Goal: Transaction & Acquisition: Obtain resource

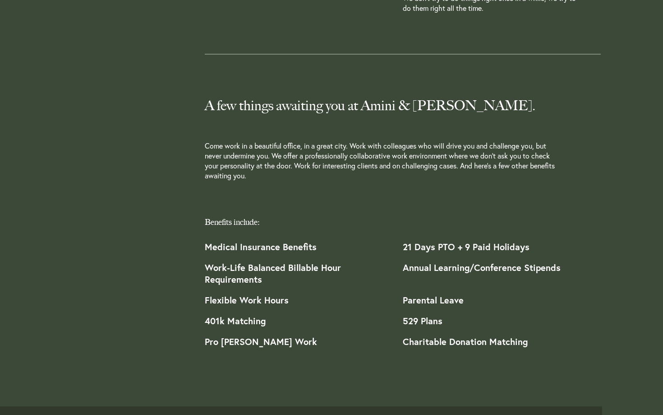
scroll to position [900, 0]
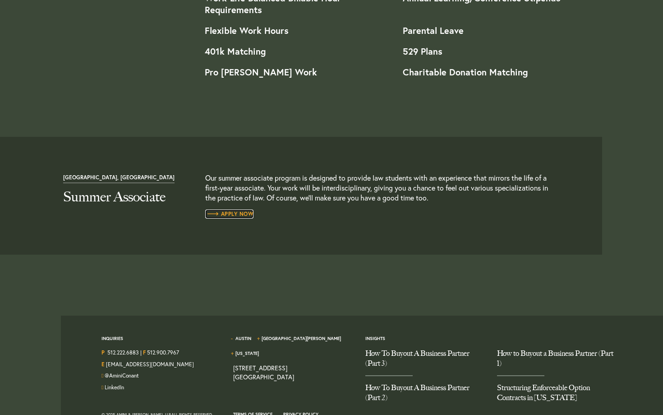
click at [225, 217] on span "Apply Now" at bounding box center [229, 213] width 49 height 5
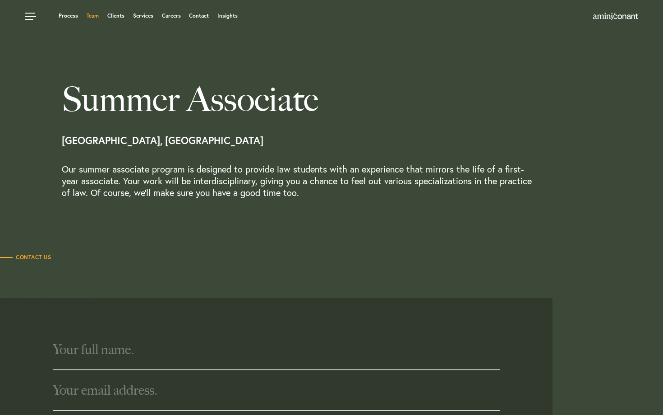
click at [92, 16] on link "Team" at bounding box center [93, 15] width 12 height 5
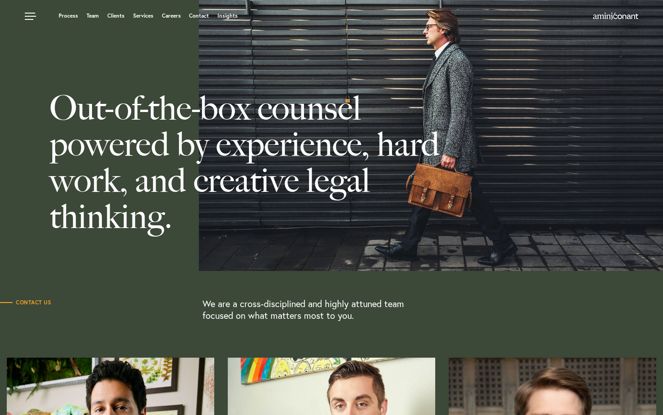
click at [173, 10] on div "Process Team Clients Services Careers Contact Insights" at bounding box center [331, 16] width 663 height 32
click at [173, 14] on link "Careers" at bounding box center [171, 15] width 19 height 5
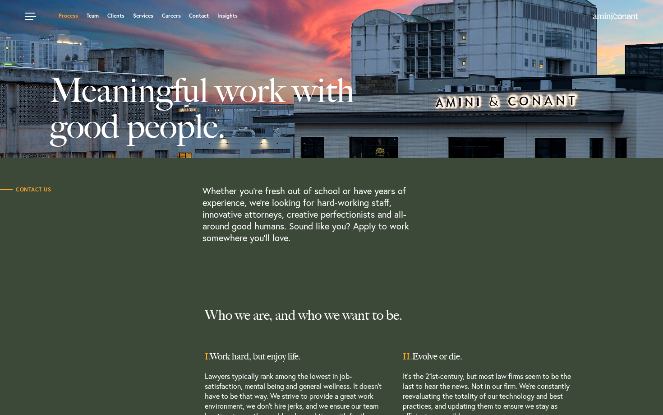
click at [70, 14] on link "Process" at bounding box center [68, 15] width 19 height 5
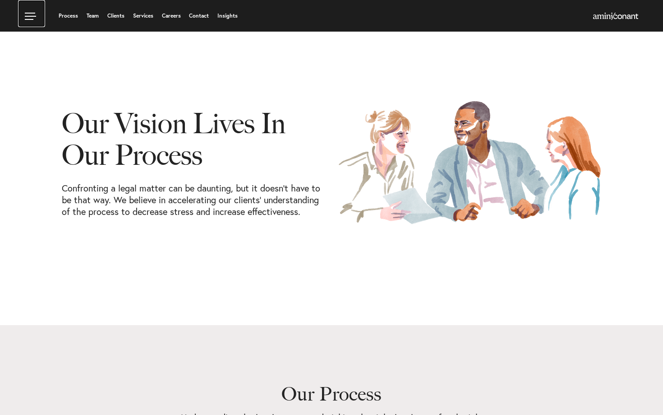
click at [28, 14] on link at bounding box center [31, 13] width 27 height 27
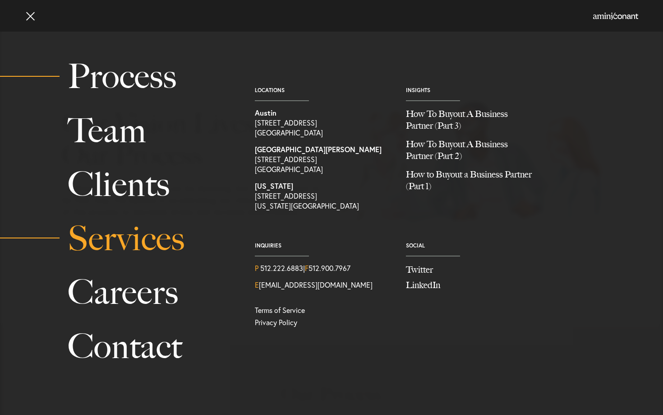
click at [130, 249] on link "Services" at bounding box center [151, 239] width 167 height 54
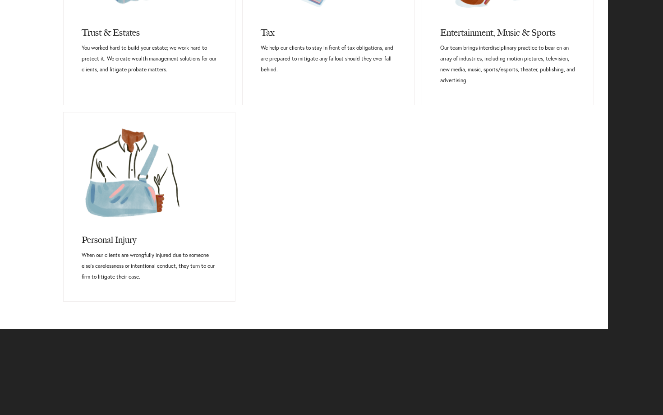
scroll to position [742, 0]
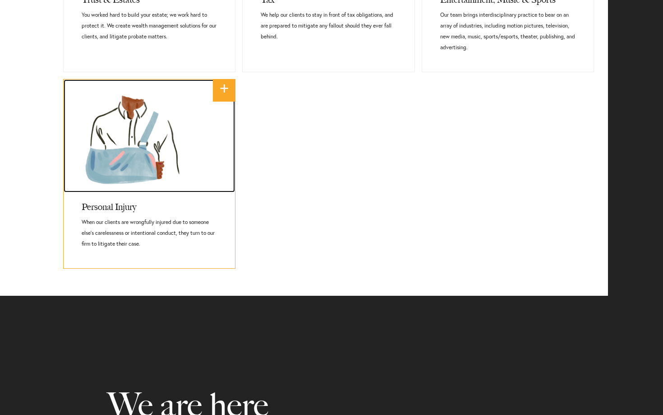
click at [96, 129] on link at bounding box center [150, 135] width 172 height 113
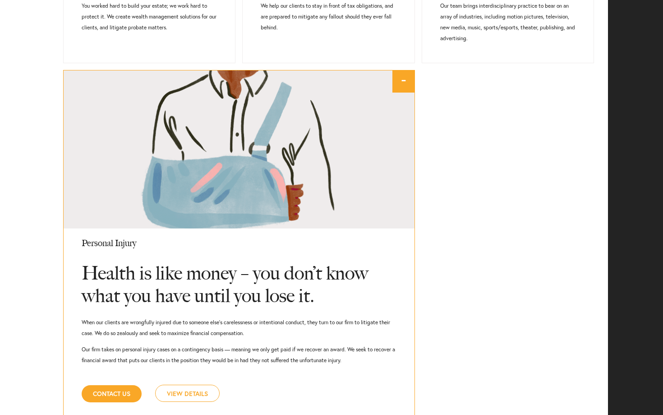
click at [34, 121] on div "Corporate & Transactional It’s our business to understand yours. We advise clie…" at bounding box center [304, 54] width 595 height 796
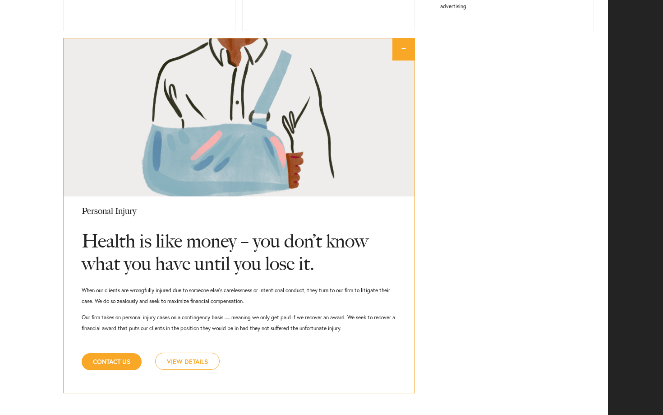
scroll to position [785, 0]
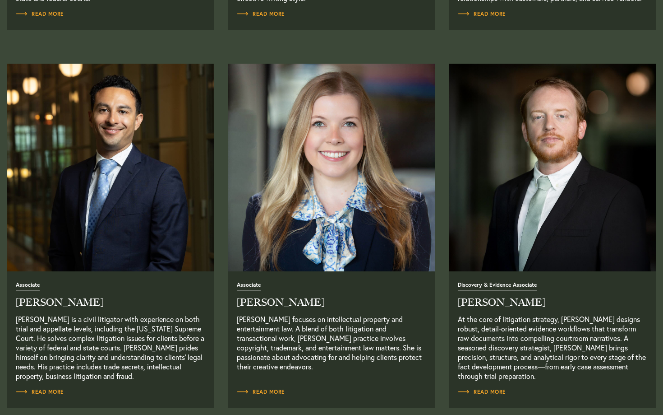
scroll to position [1054, 0]
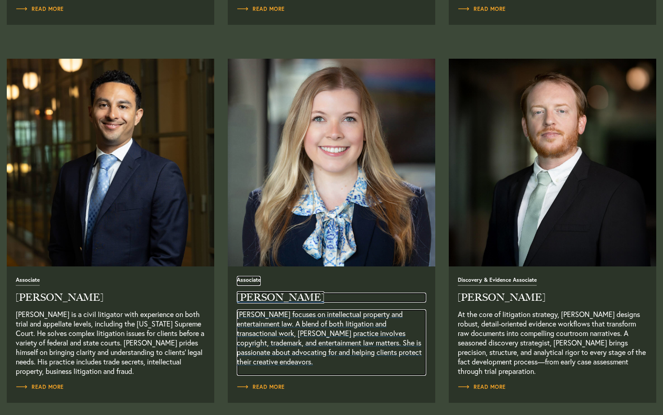
click at [259, 296] on h2 "Allison Steele" at bounding box center [331, 297] width 189 height 10
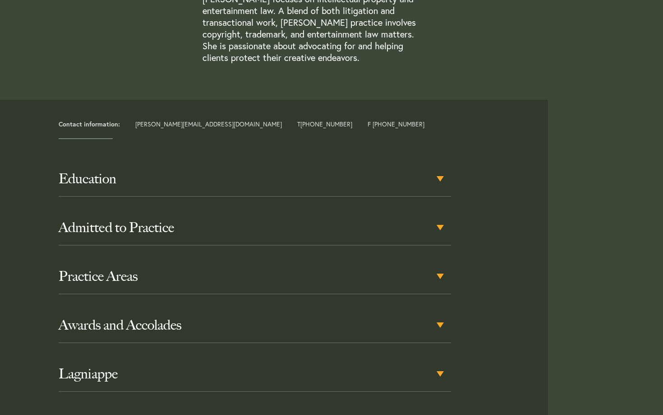
scroll to position [305, 0]
click at [207, 171] on h3 "Education" at bounding box center [255, 178] width 392 height 16
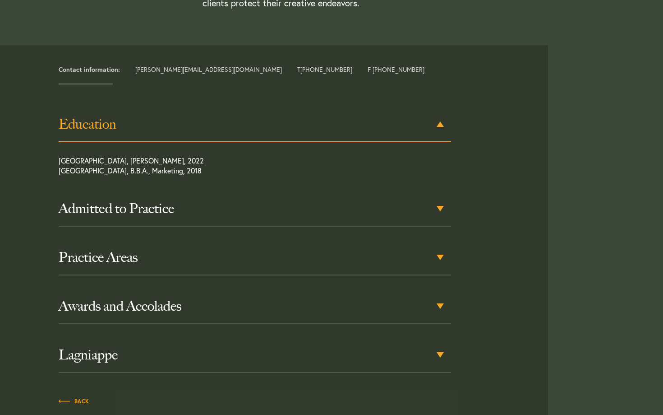
scroll to position [362, 0]
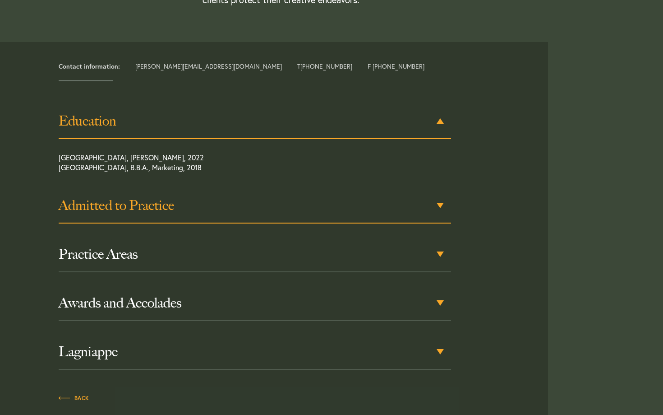
click at [183, 209] on h3 "Admitted to Practice" at bounding box center [255, 205] width 392 height 16
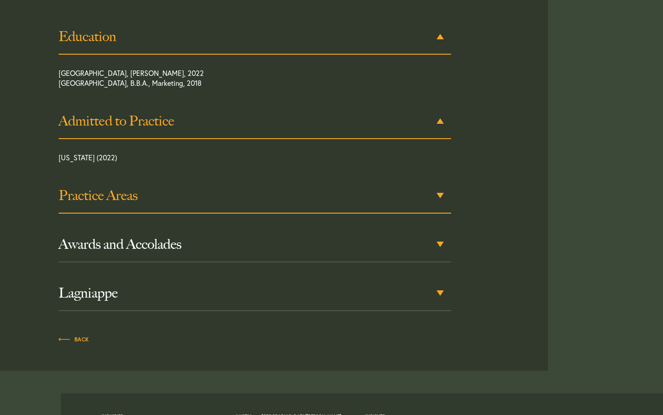
click at [157, 198] on h3 "Practice Areas" at bounding box center [255, 195] width 392 height 16
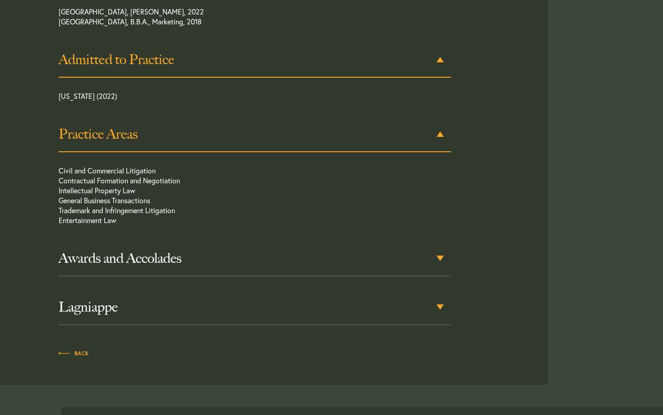
scroll to position [521, 0]
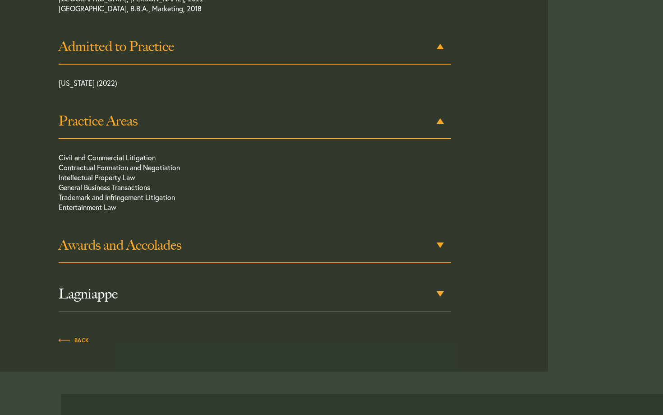
click at [154, 235] on div "Awards and Accolades" at bounding box center [255, 245] width 392 height 35
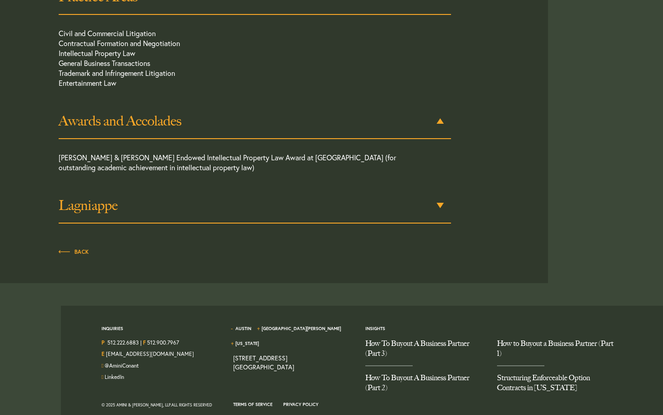
click at [155, 216] on div "Lagniappe" at bounding box center [255, 205] width 392 height 35
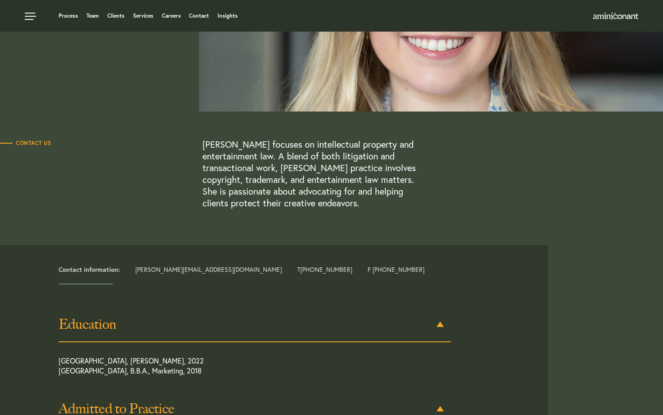
scroll to position [0, 0]
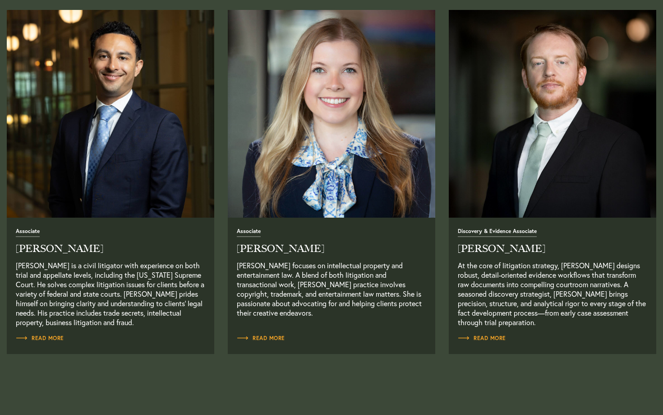
scroll to position [1105, 0]
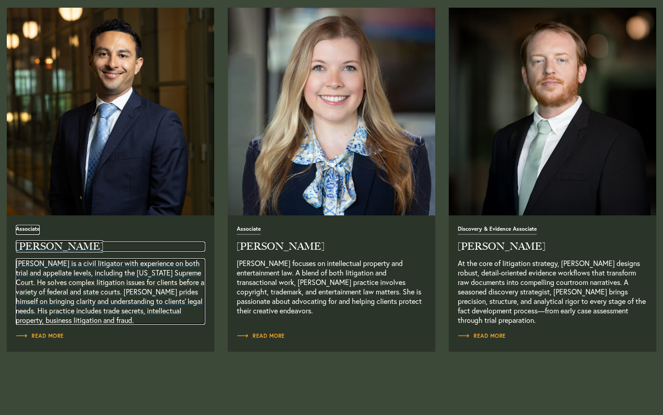
click at [157, 301] on p "Josh Eames-Cepero is a civil litigator with experience on both trial and appell…" at bounding box center [110, 291] width 189 height 66
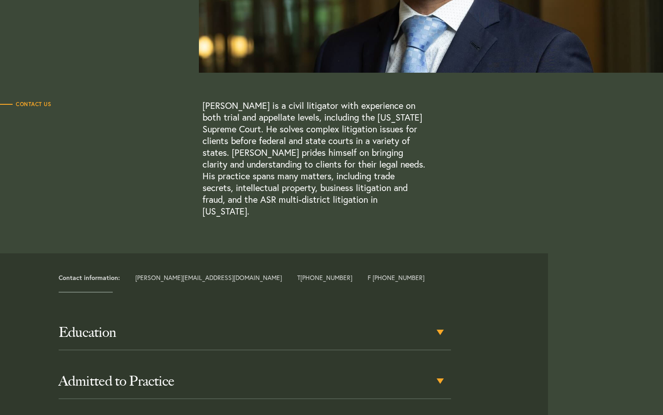
scroll to position [350, 0]
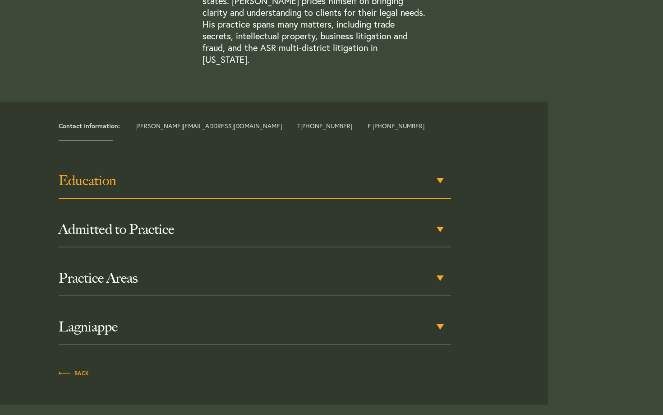
click at [123, 183] on div "Education" at bounding box center [255, 180] width 392 height 35
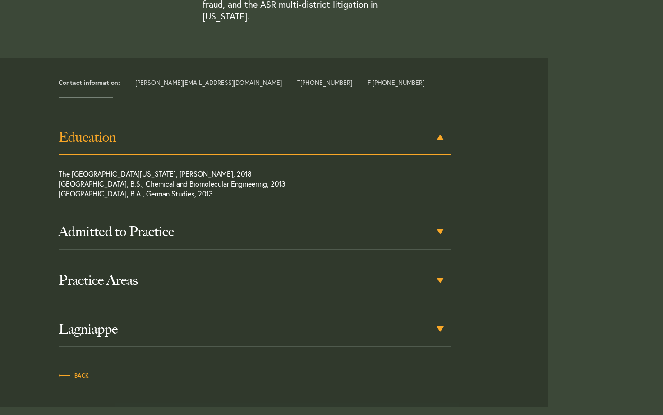
scroll to position [397, 0]
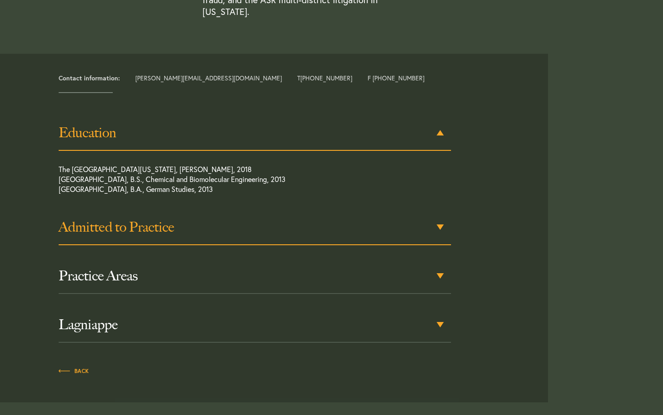
click at [129, 219] on h3 "Admitted to Practice" at bounding box center [255, 227] width 392 height 16
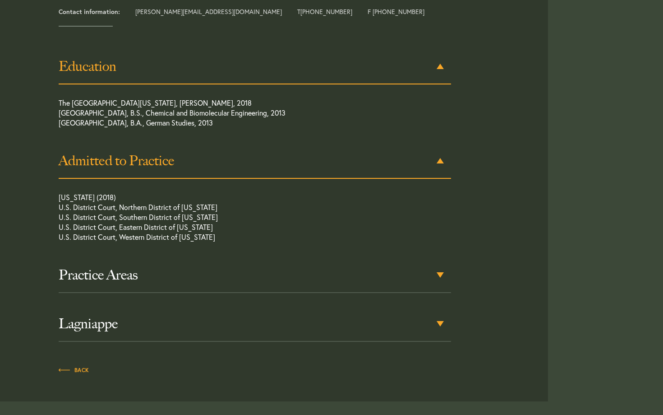
scroll to position [492, 0]
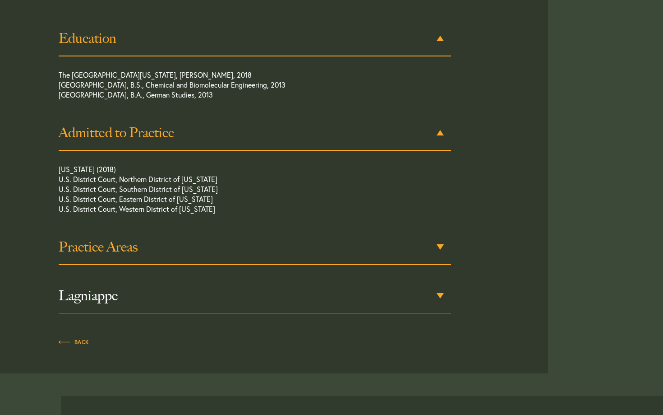
click at [117, 239] on h3 "Practice Areas" at bounding box center [255, 247] width 392 height 16
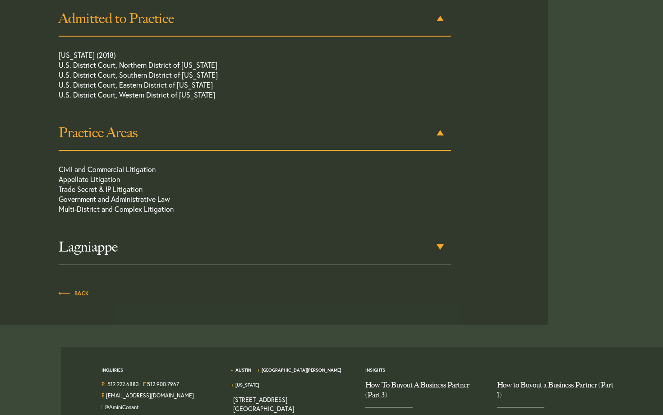
click at [117, 239] on h3 "Lagniappe" at bounding box center [255, 247] width 392 height 16
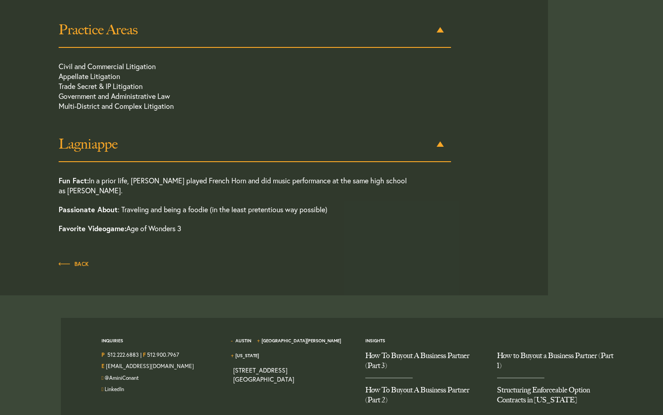
scroll to position [720, 0]
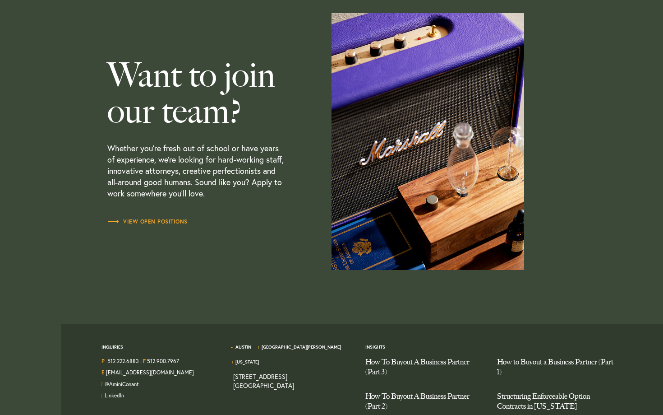
scroll to position [2645, 0]
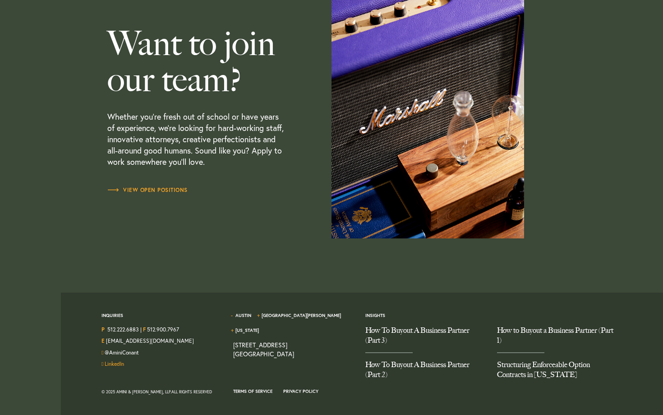
click at [115, 364] on link "LinkedIn" at bounding box center [114, 363] width 19 height 7
click at [158, 185] on link "View Open Positions" at bounding box center [147, 189] width 80 height 9
